Goal: Information Seeking & Learning: Find specific fact

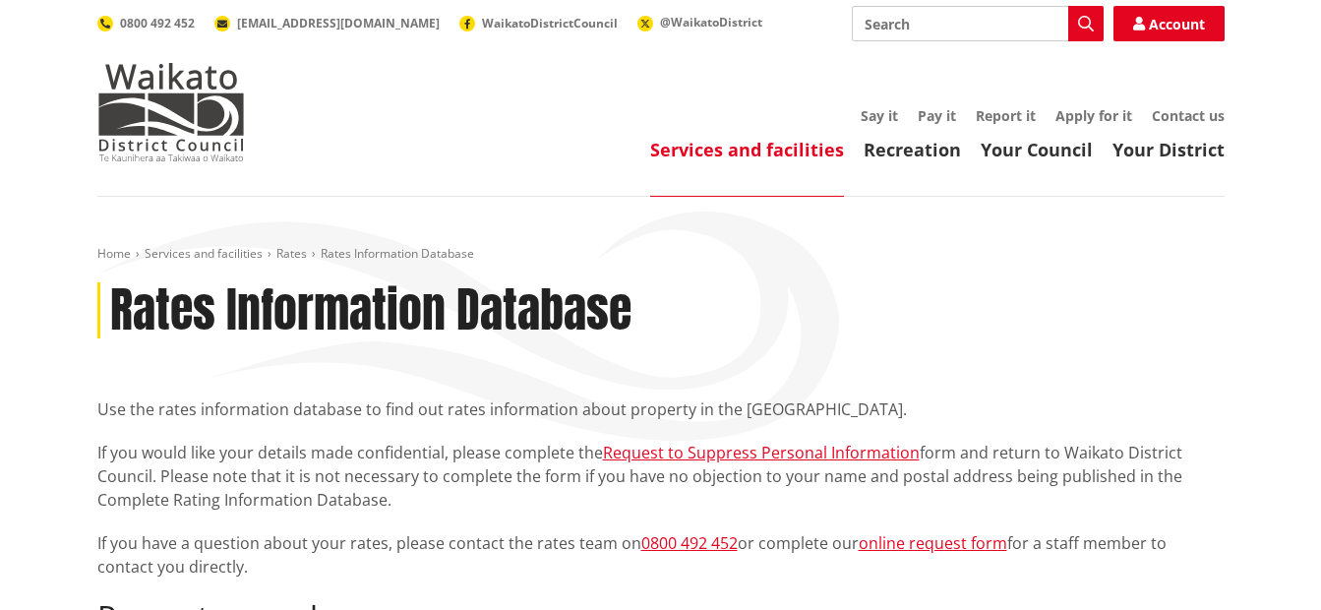
scroll to position [492, 0]
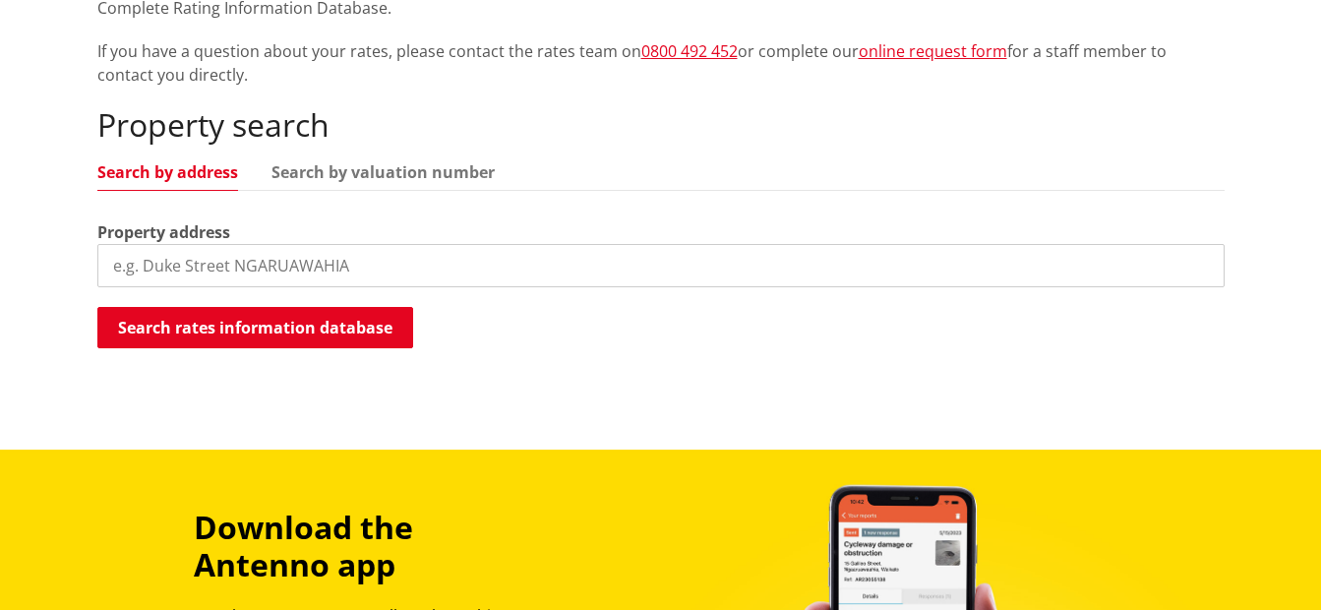
click at [167, 253] on input "search" at bounding box center [660, 265] width 1127 height 43
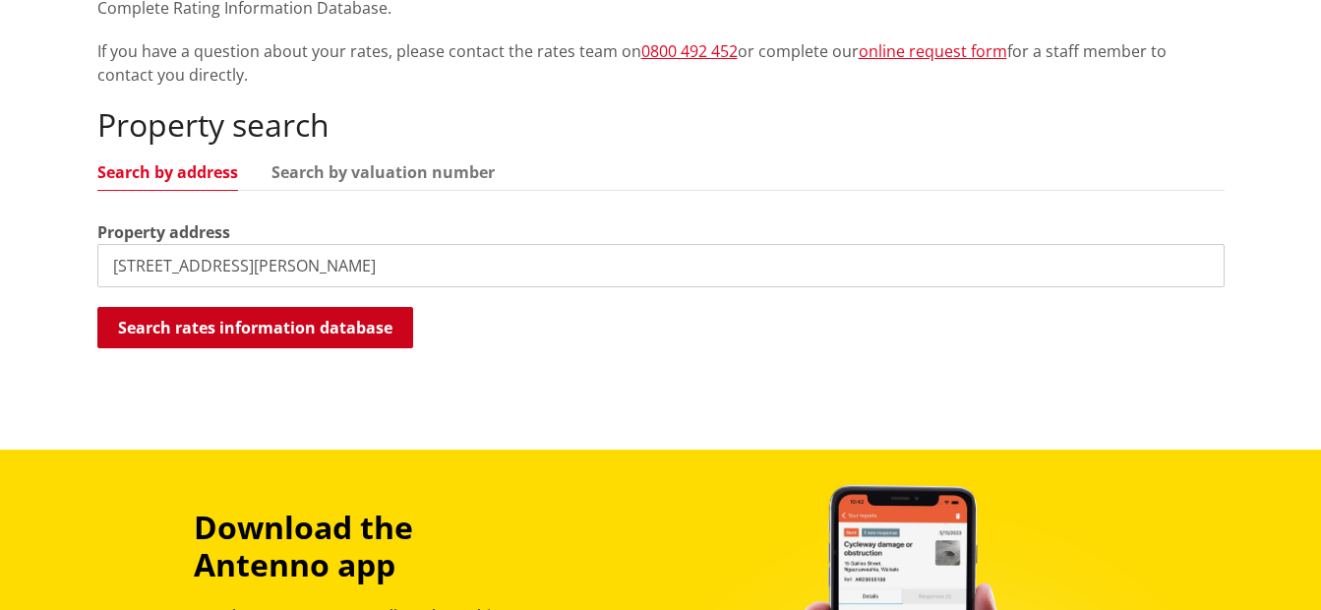
click at [243, 324] on button "Search rates information database" at bounding box center [255, 327] width 316 height 41
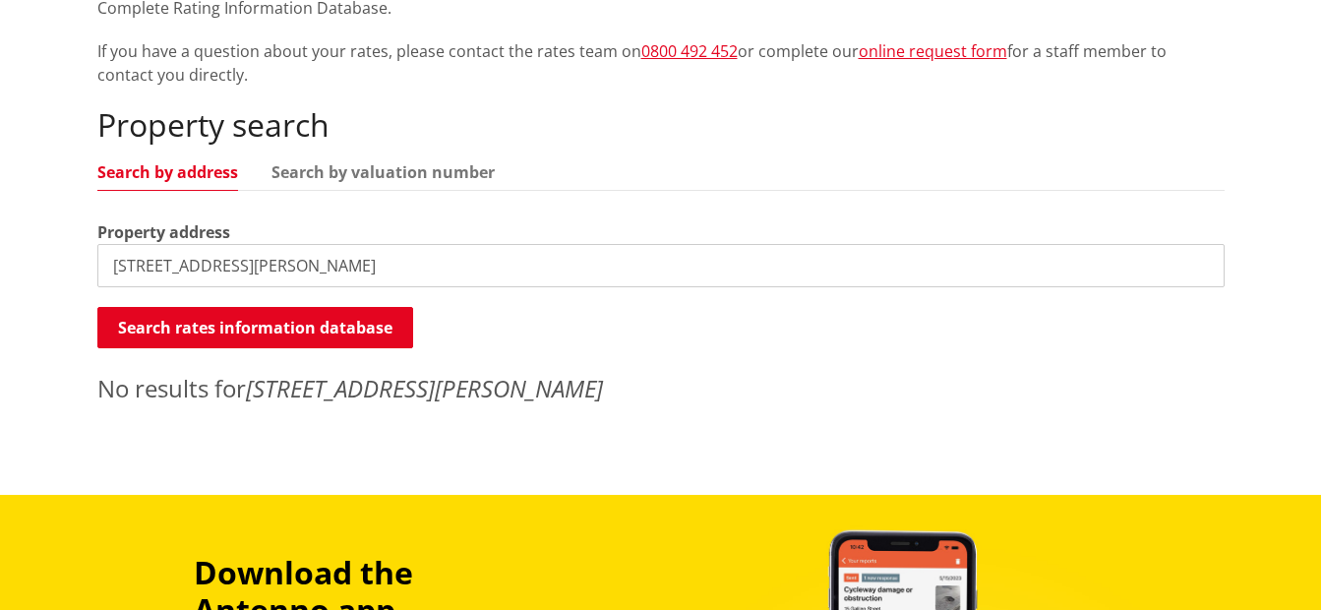
click at [118, 271] on input "3 Bailey Street, Huntly" at bounding box center [660, 265] width 1127 height 43
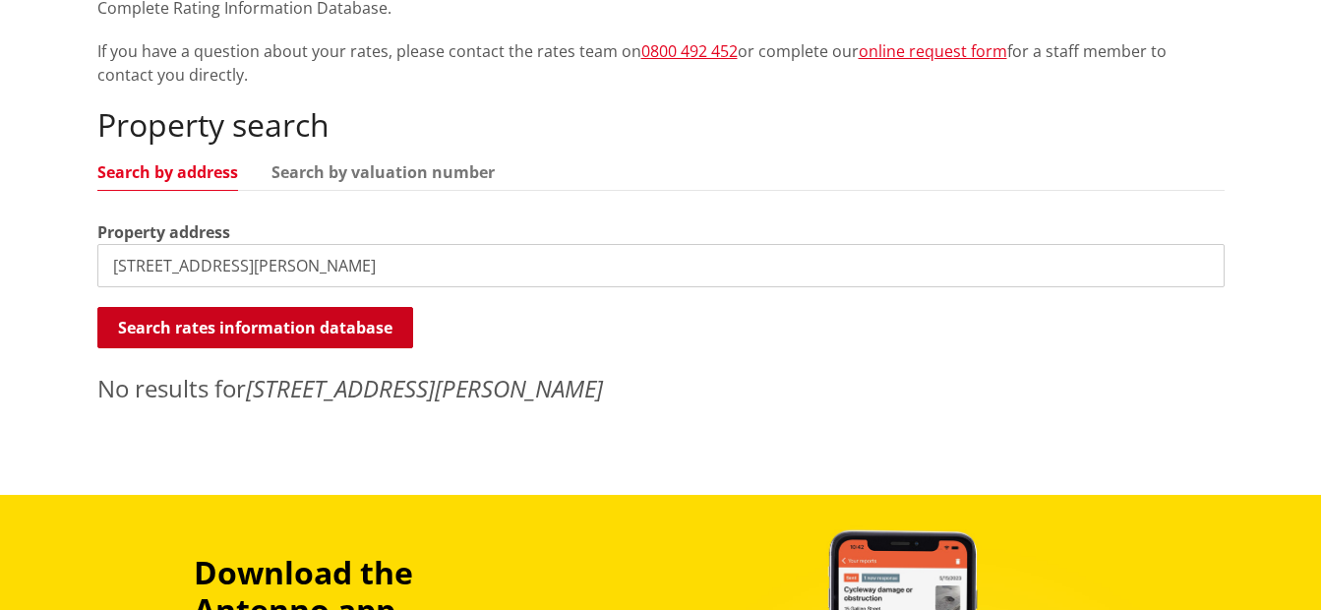
click at [226, 328] on button "Search rates information database" at bounding box center [255, 327] width 316 height 41
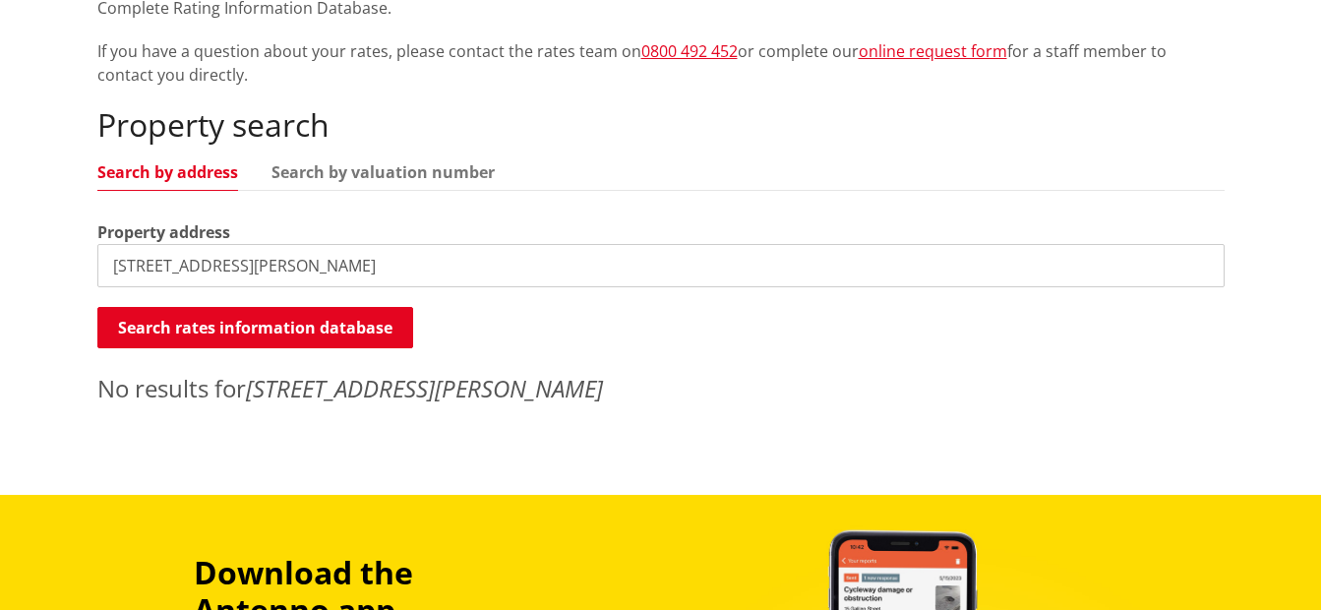
drag, startPoint x: 287, startPoint y: 270, endPoint x: 209, endPoint y: 269, distance: 78.7
click at [209, 269] on input "5 Bailey Street, Huntly" at bounding box center [660, 265] width 1127 height 43
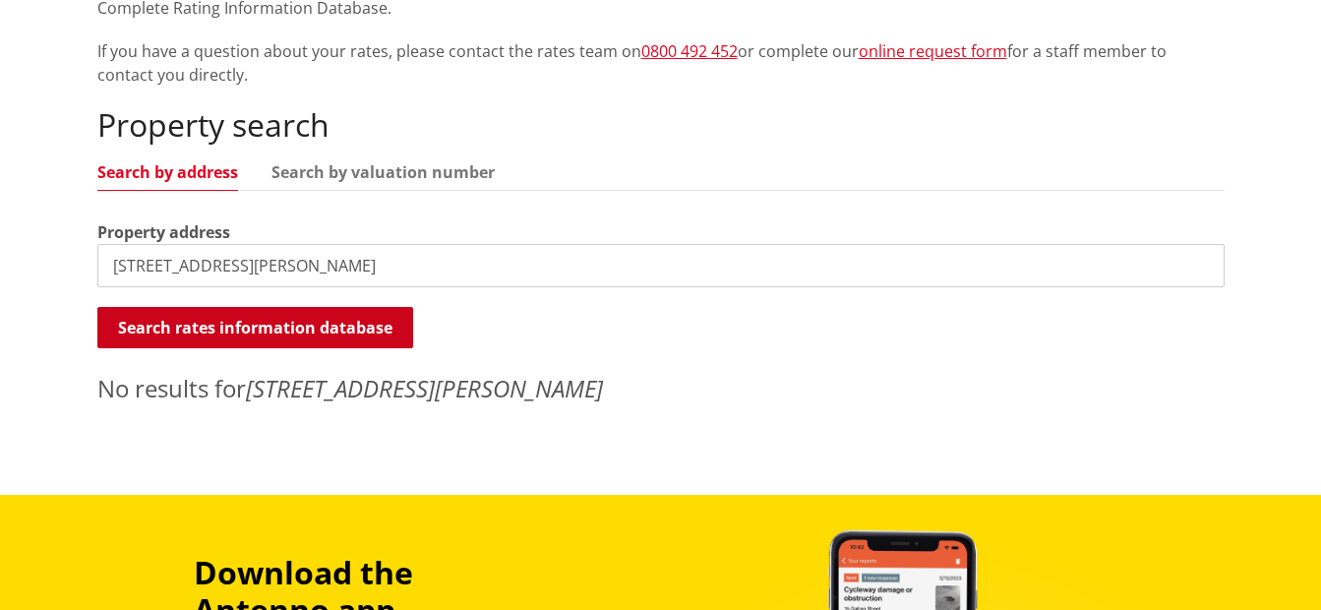
type input "5 Bailey Street"
click at [259, 324] on button "Search rates information database" at bounding box center [255, 327] width 316 height 41
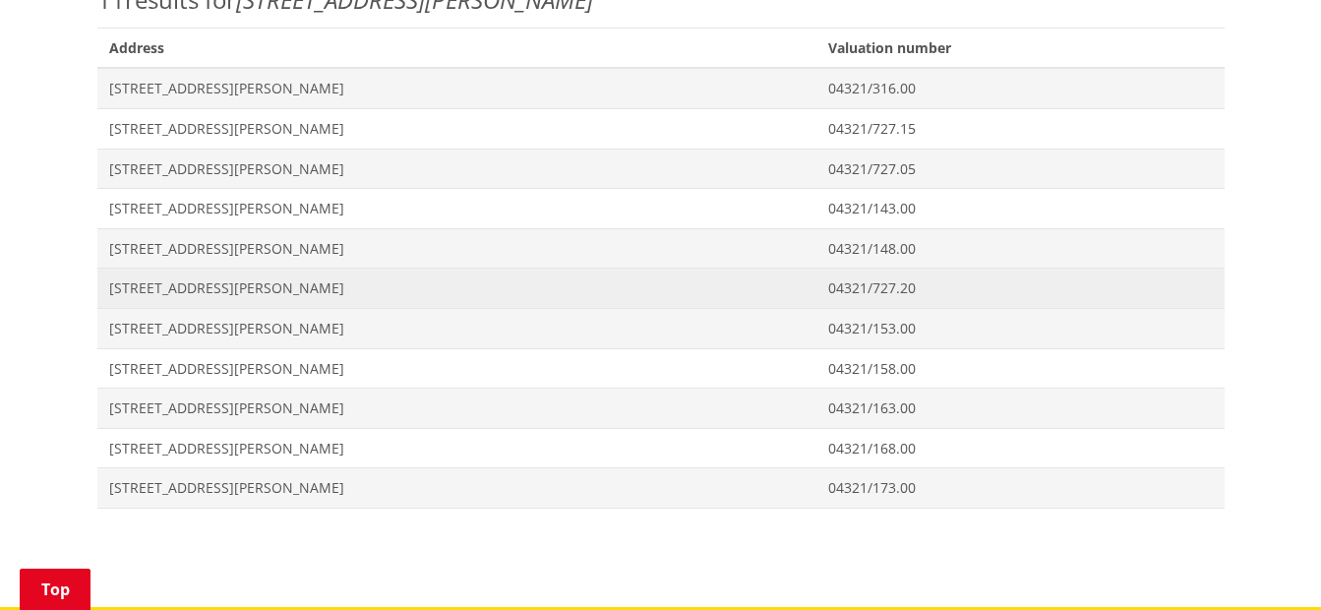
scroll to position [885, 0]
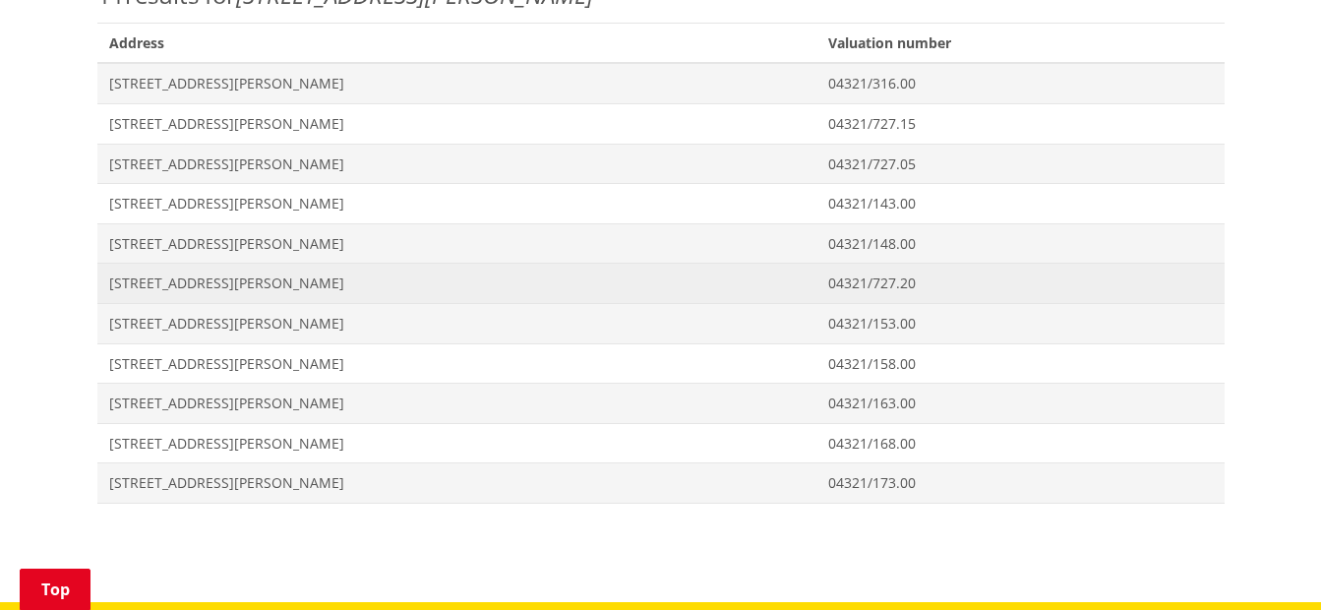
click at [164, 284] on span "[STREET_ADDRESS][PERSON_NAME]" at bounding box center [457, 283] width 696 height 20
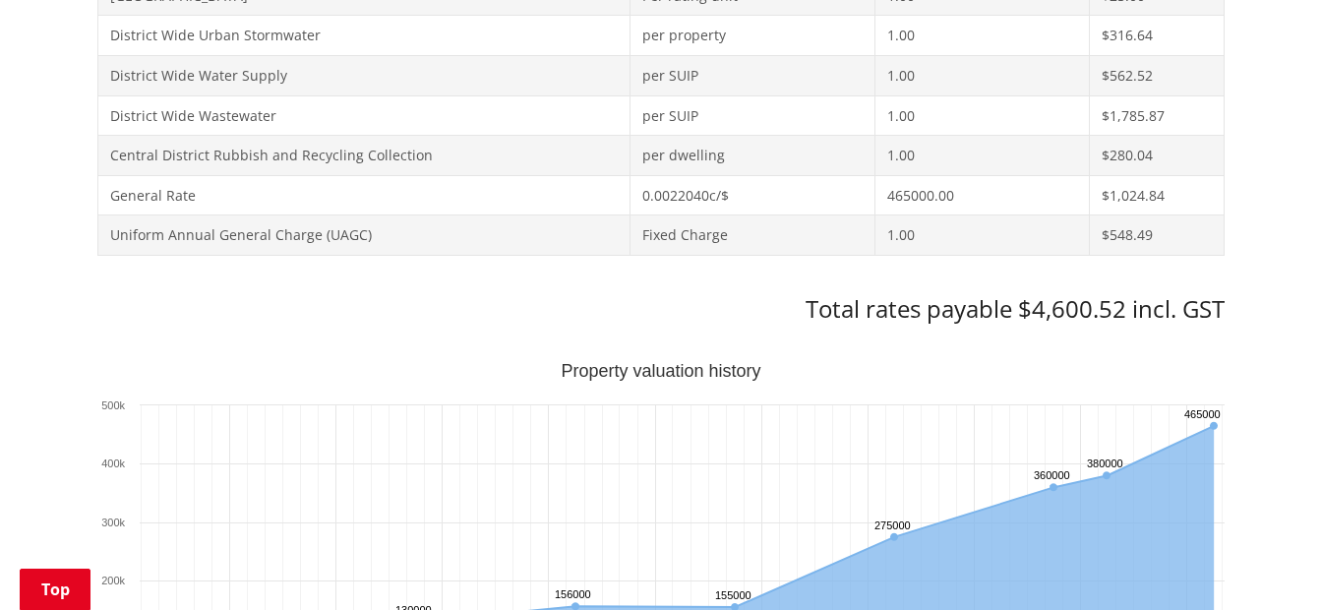
scroll to position [1279, 0]
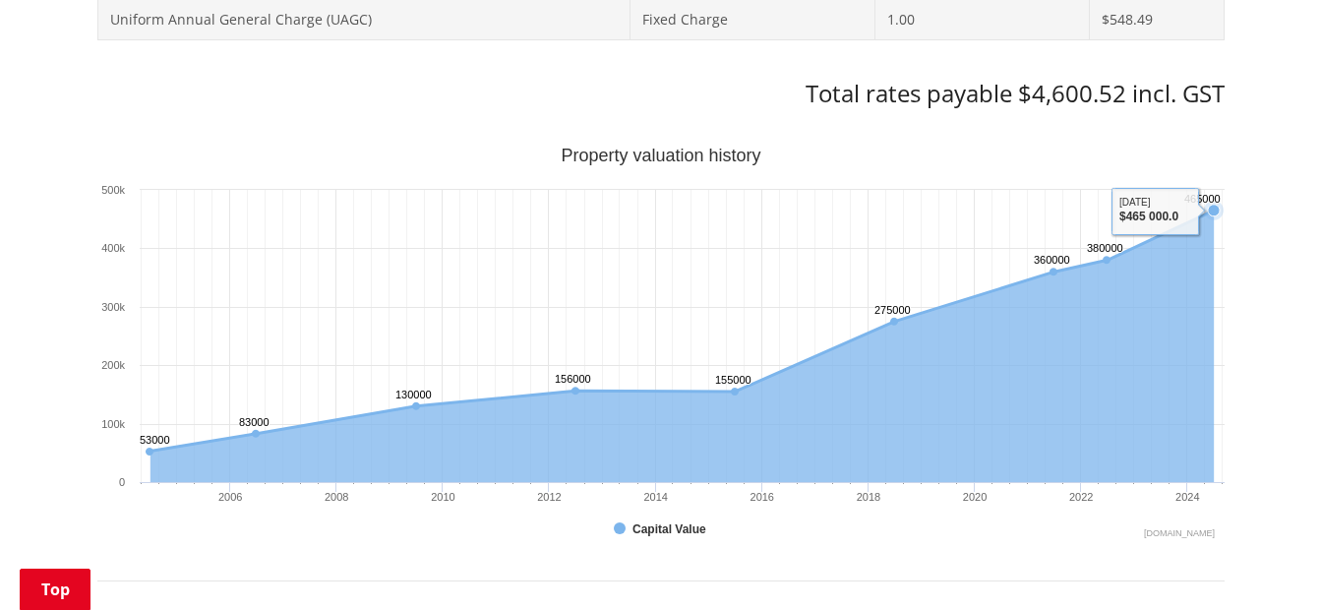
click at [1217, 211] on icon "Sunday, Jun 30, 12:00, 465,000. Capital Value." at bounding box center [1214, 210] width 12 height 12
click at [1116, 219] on icon "Interactive chart" at bounding box center [1116, 336] width 0 height 292
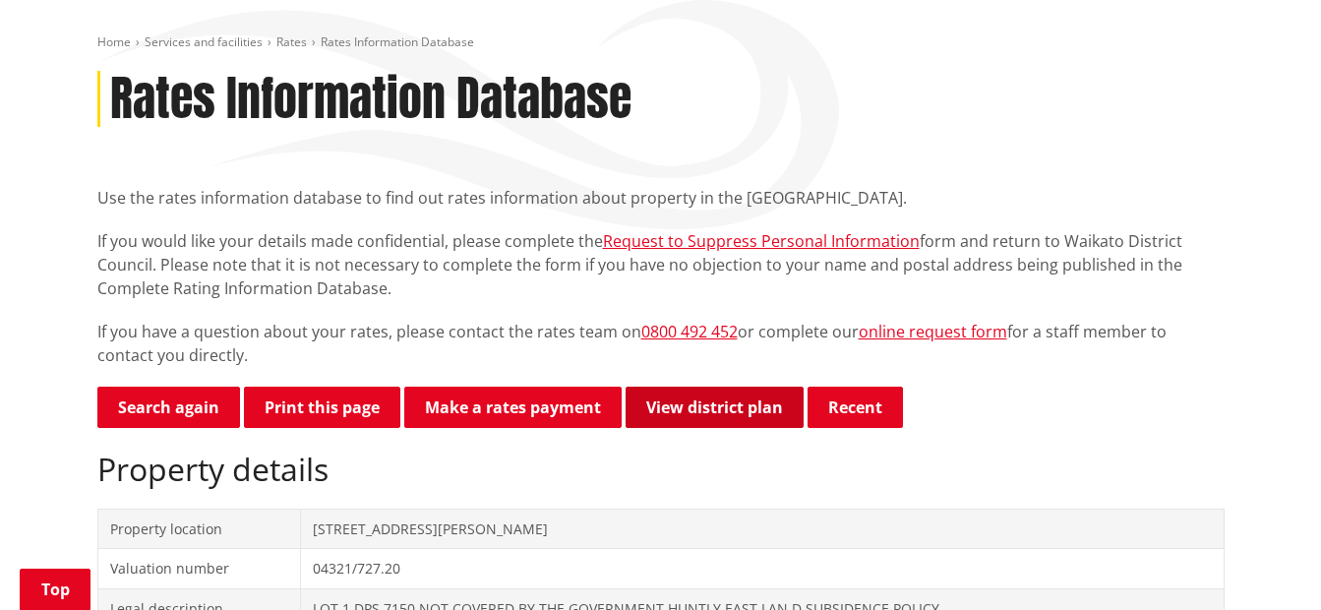
scroll to position [295, 0]
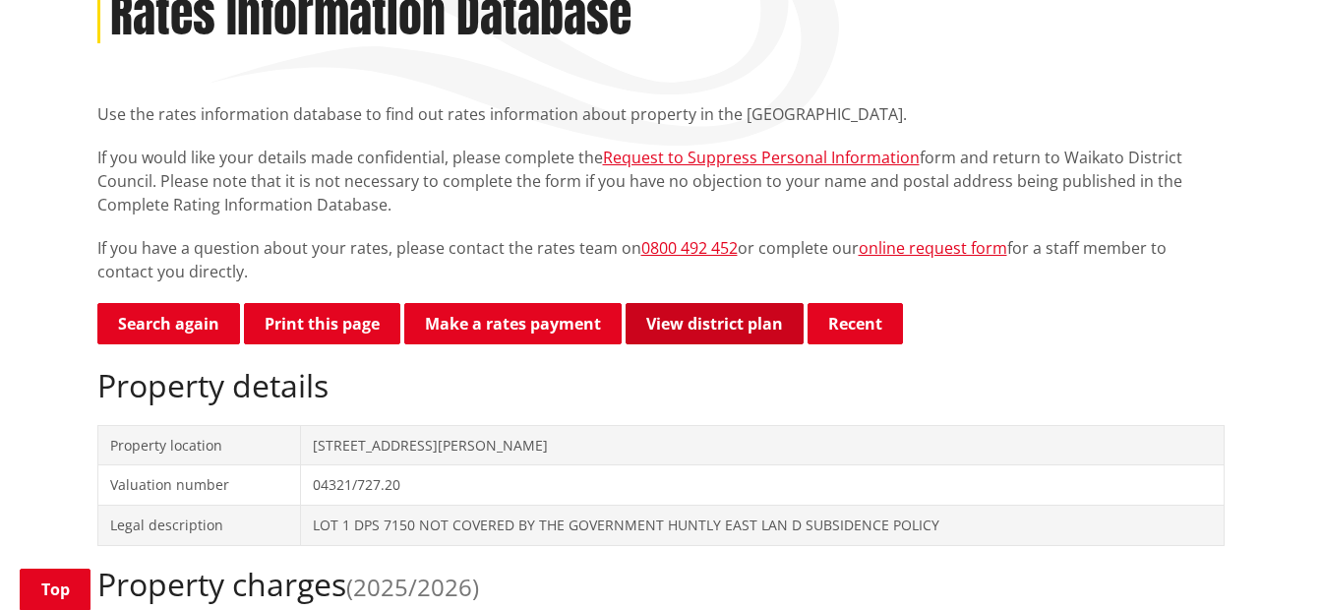
click at [745, 322] on link "View district plan" at bounding box center [715, 323] width 178 height 41
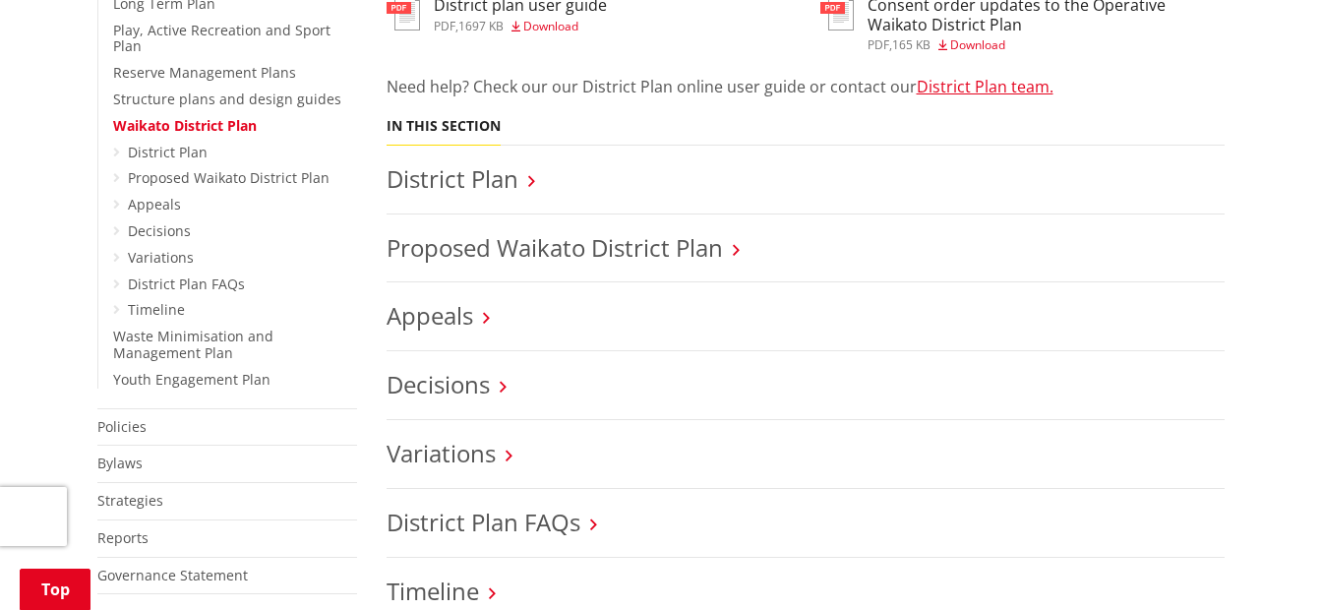
scroll to position [885, 0]
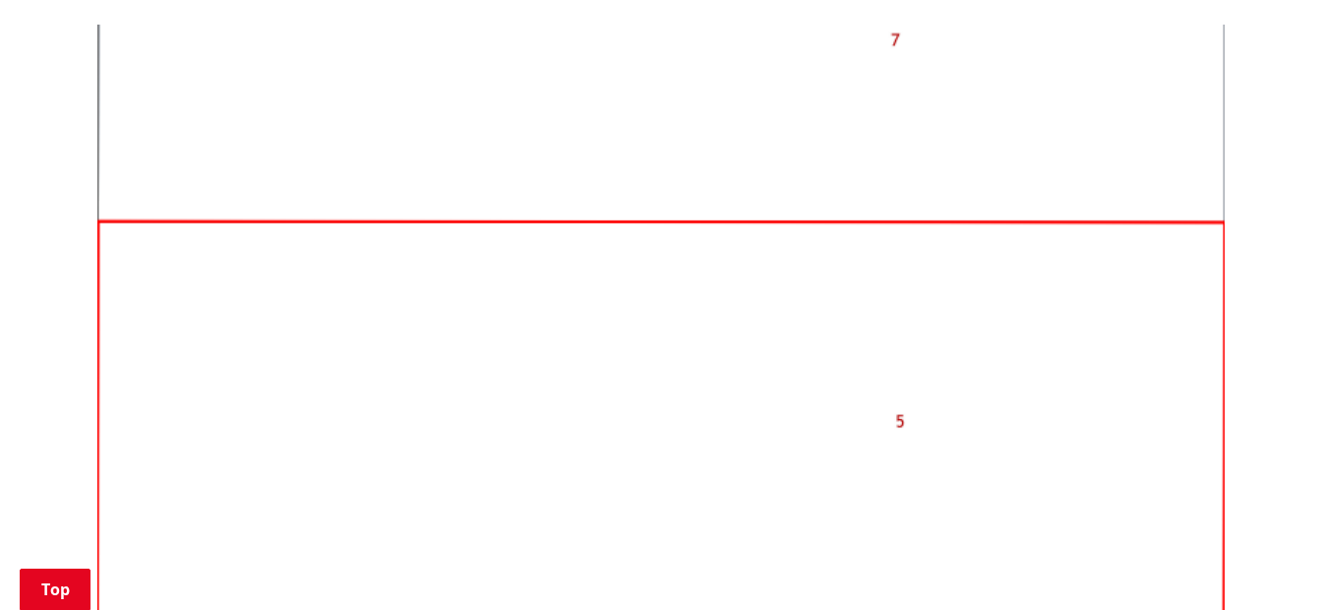
scroll to position [1869, 0]
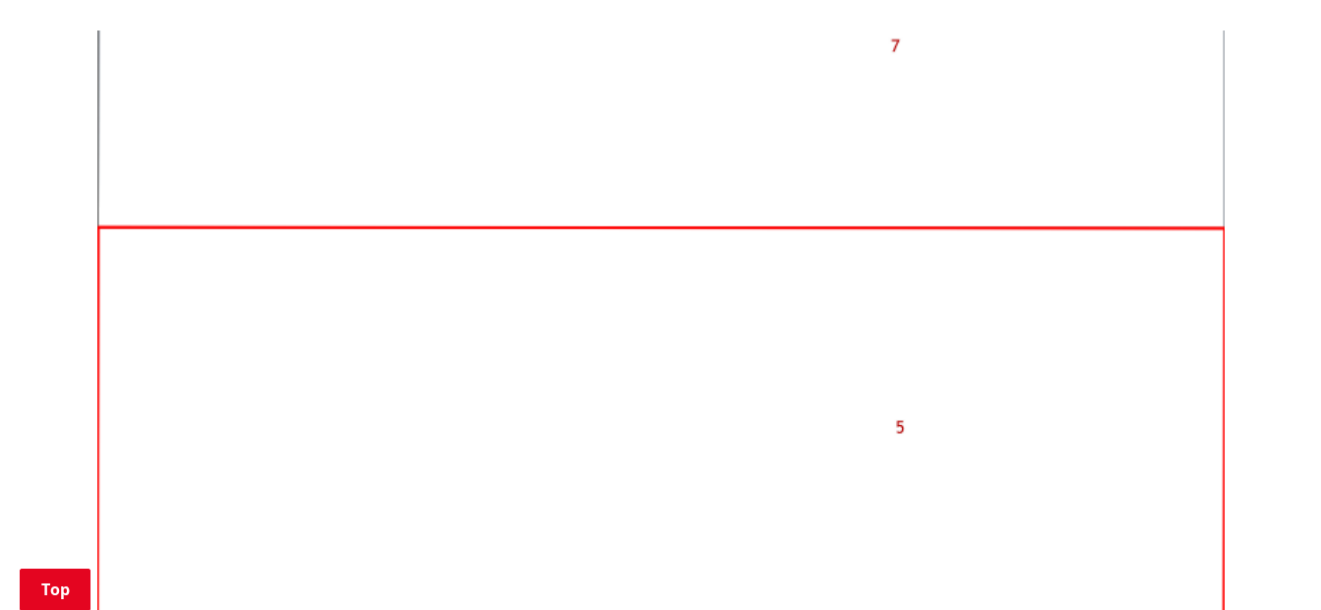
click at [893, 434] on img at bounding box center [660, 453] width 1127 height 846
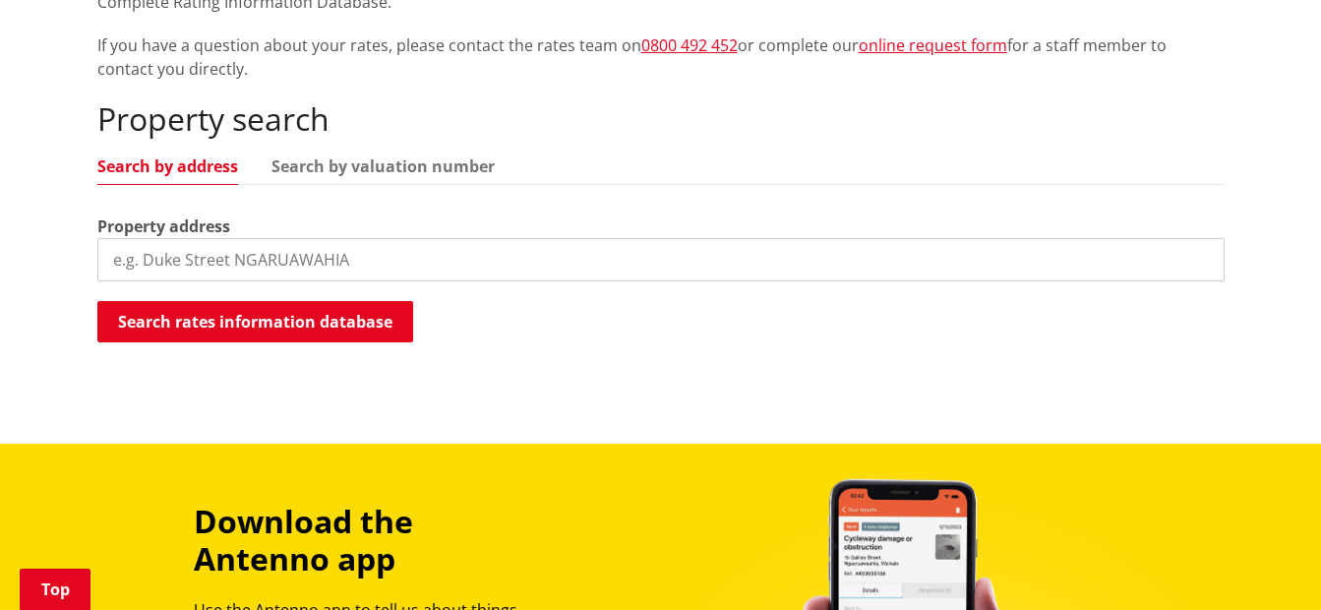
scroll to position [492, 0]
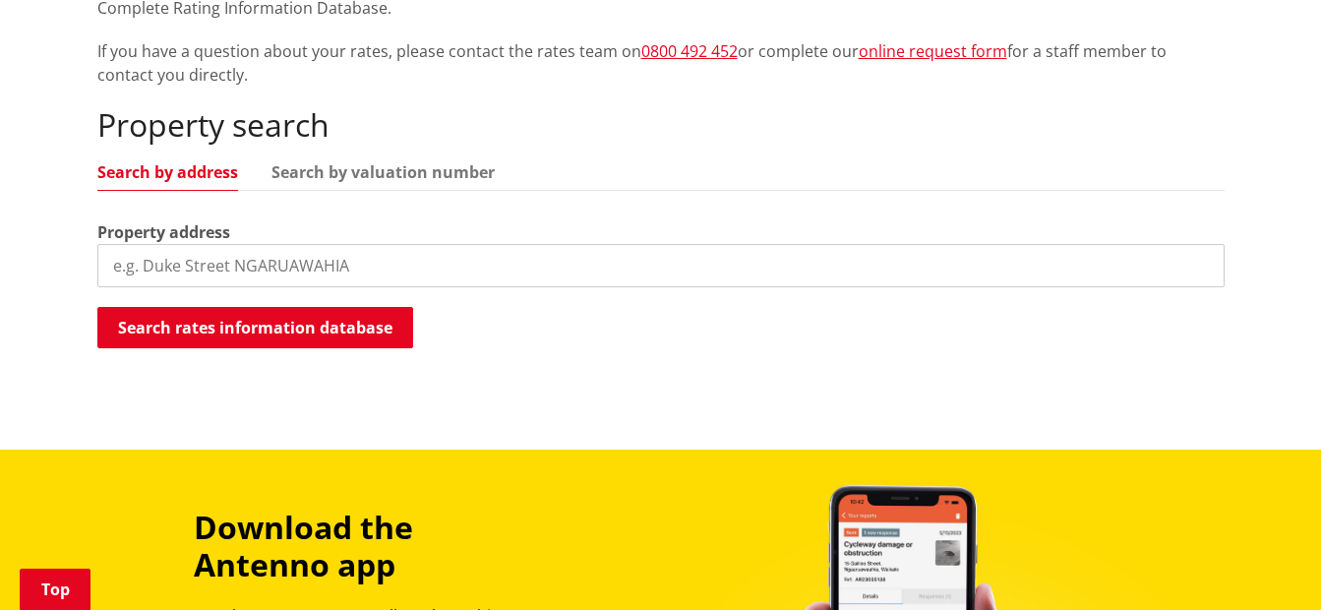
click at [129, 257] on input "search" at bounding box center [660, 265] width 1127 height 43
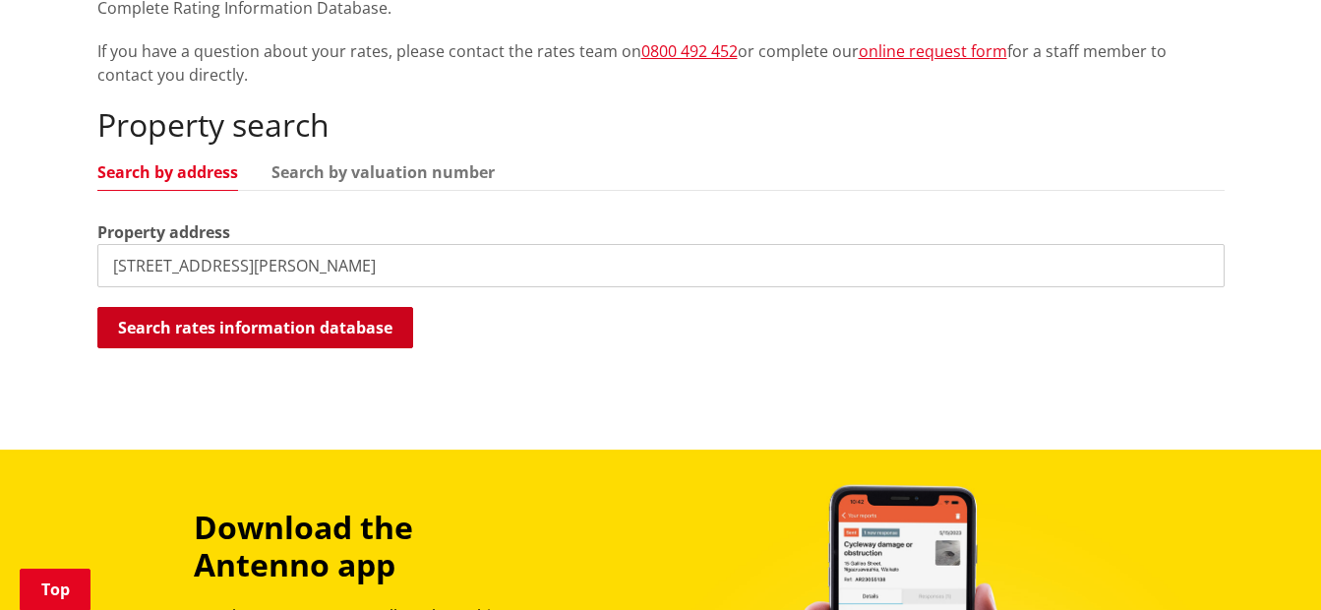
type input "[STREET_ADDRESS][PERSON_NAME]"
click at [190, 332] on button "Search rates information database" at bounding box center [255, 327] width 316 height 41
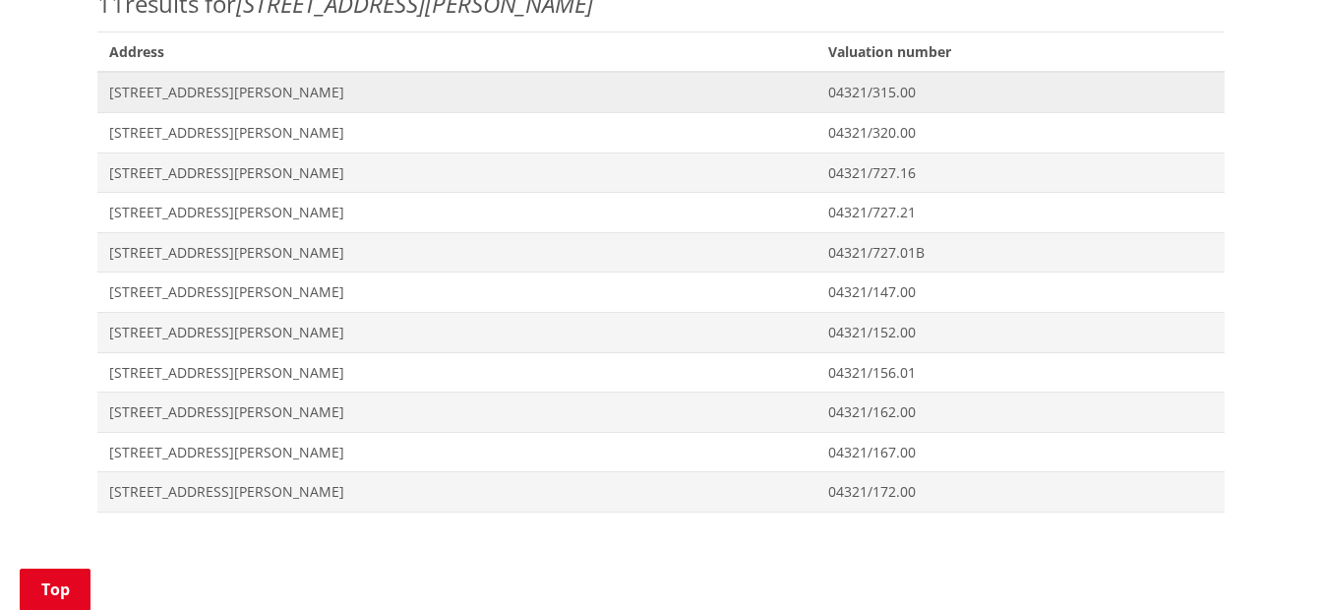
scroll to position [885, 0]
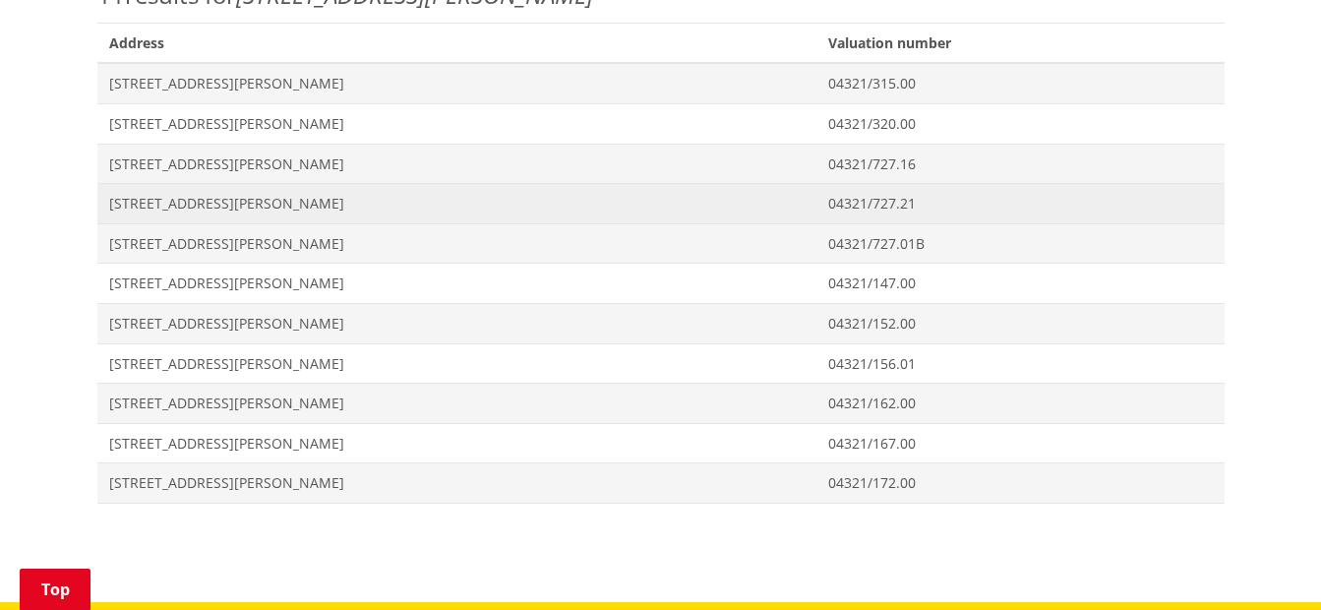
click at [200, 208] on span "[STREET_ADDRESS][PERSON_NAME]" at bounding box center [457, 204] width 696 height 20
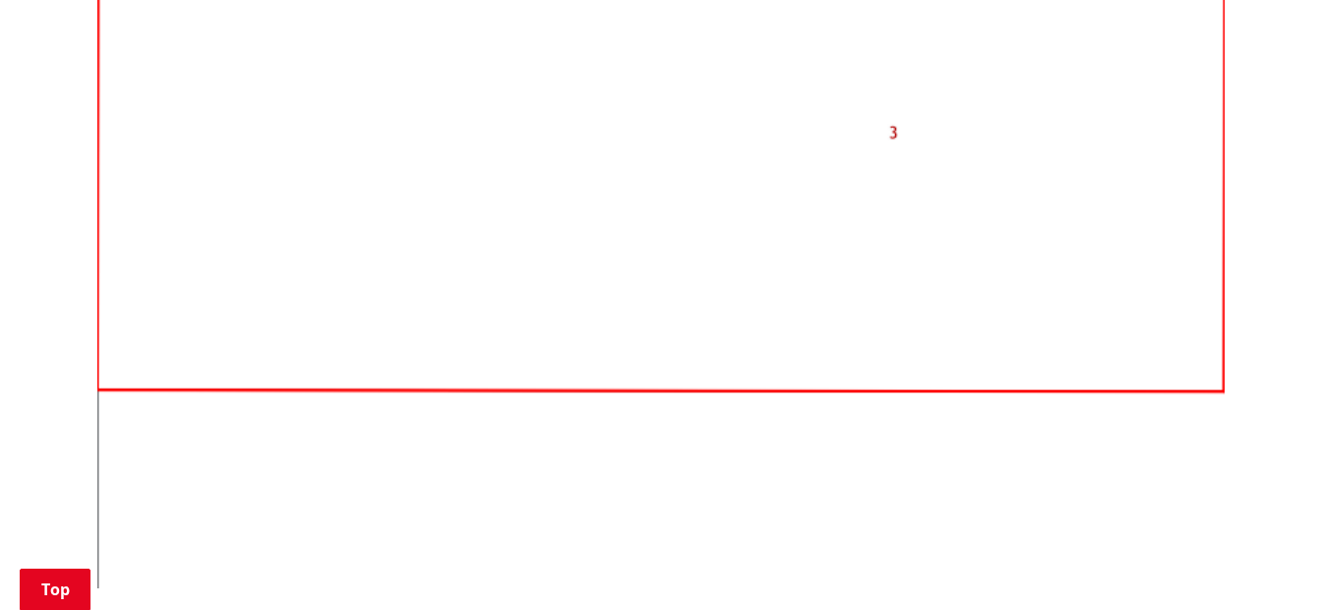
scroll to position [2164, 0]
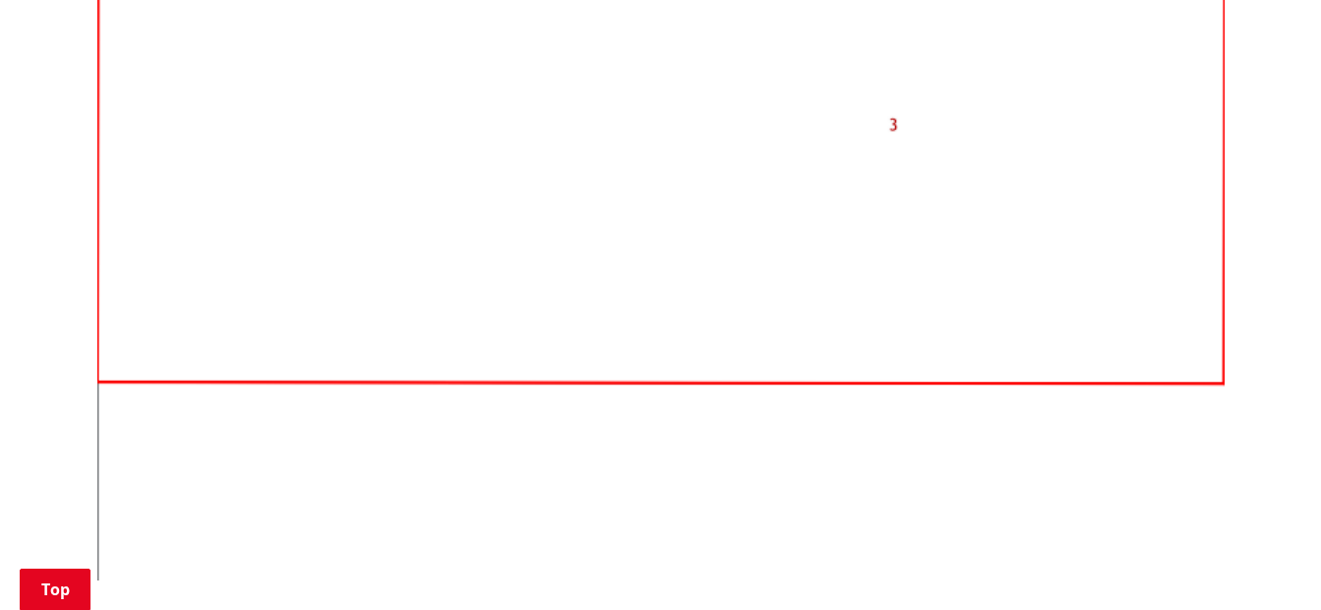
drag, startPoint x: 861, startPoint y: 124, endPoint x: 882, endPoint y: 158, distance: 40.7
click at [860, 123] on img at bounding box center [660, 158] width 1127 height 846
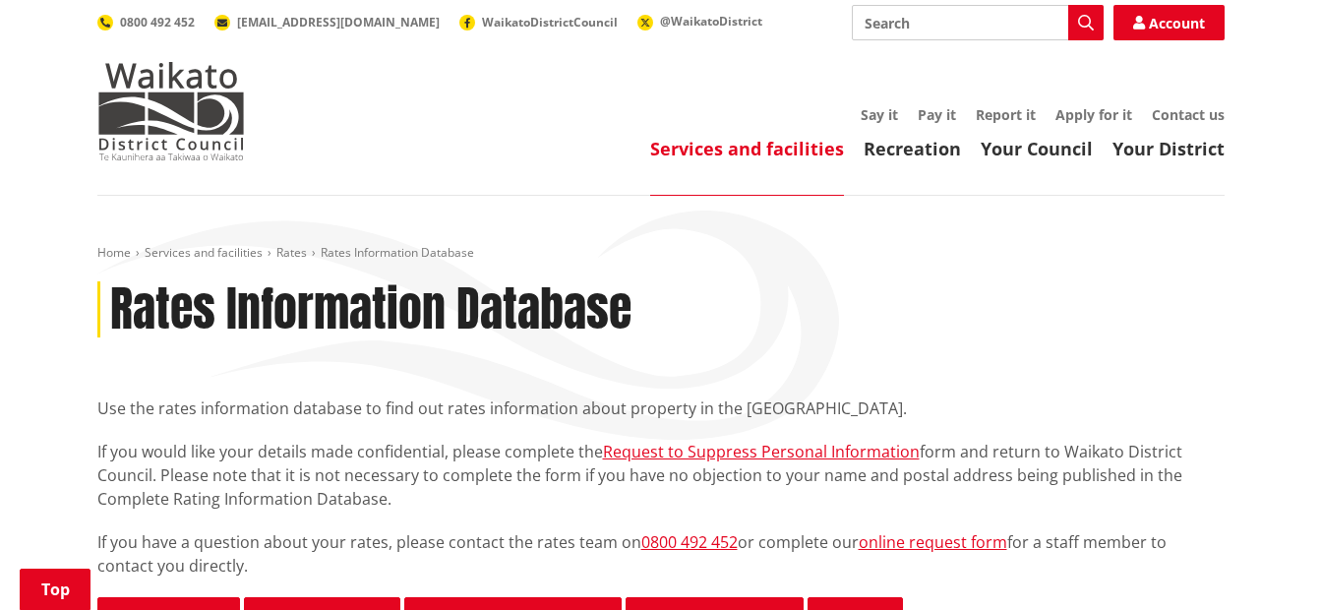
scroll to position [0, 0]
